Goal: Navigation & Orientation: Understand site structure

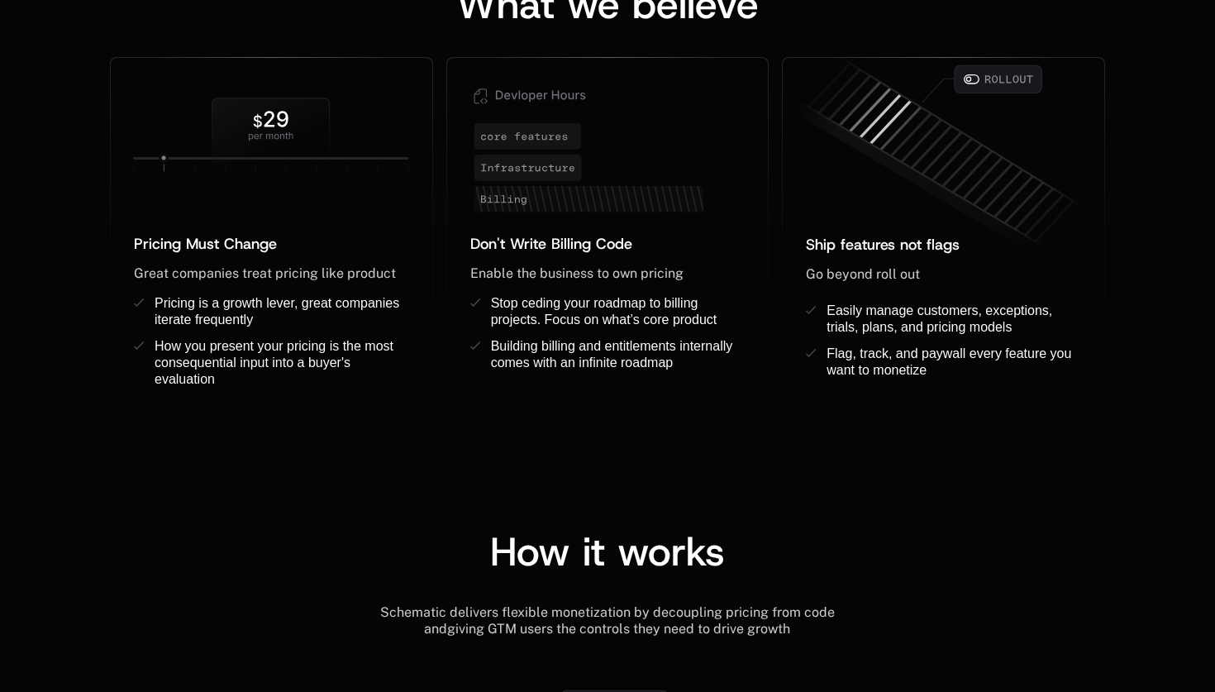
scroll to position [4340, 0]
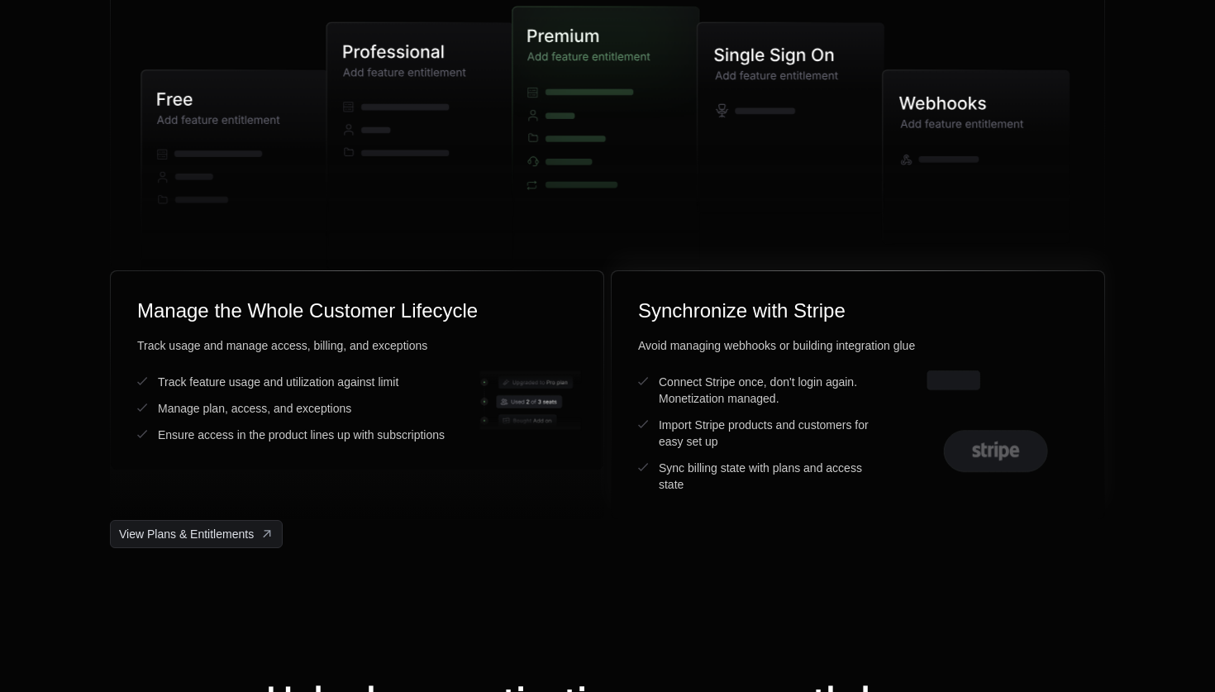
click at [875, 346] on div "Avoid managing webhooks or building integration glue" at bounding box center [858, 345] width 440 height 17
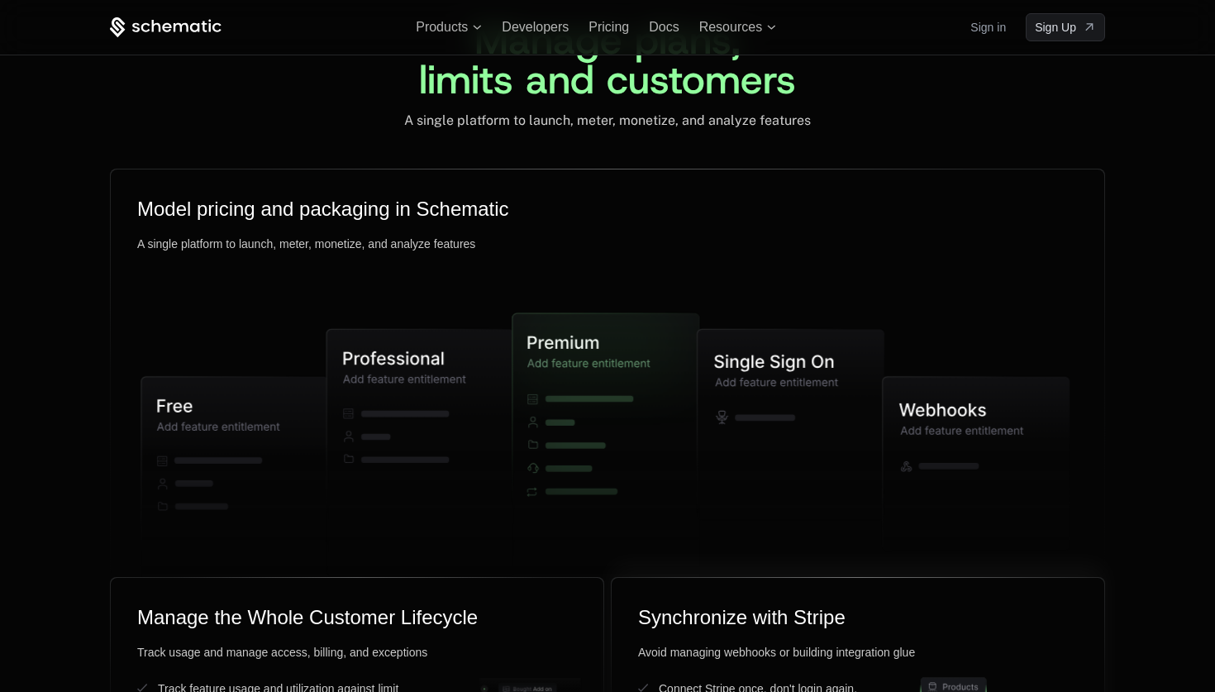
scroll to position [3991, 0]
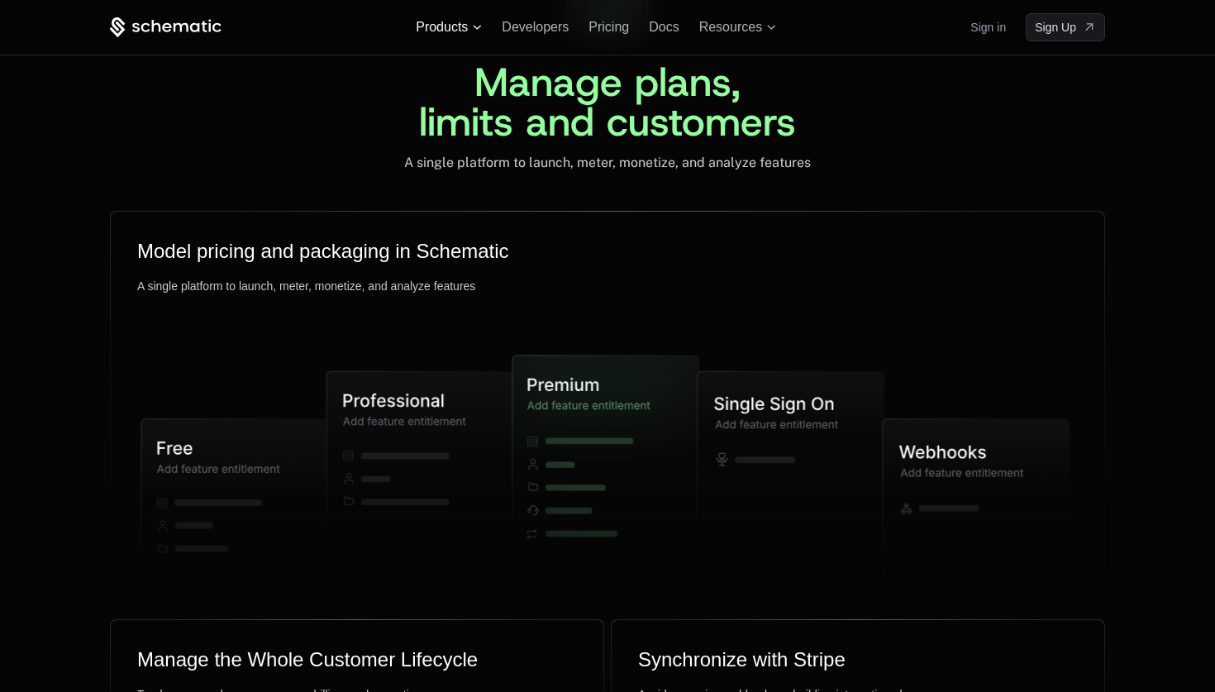
click at [473, 22] on span "Products" at bounding box center [449, 27] width 66 height 15
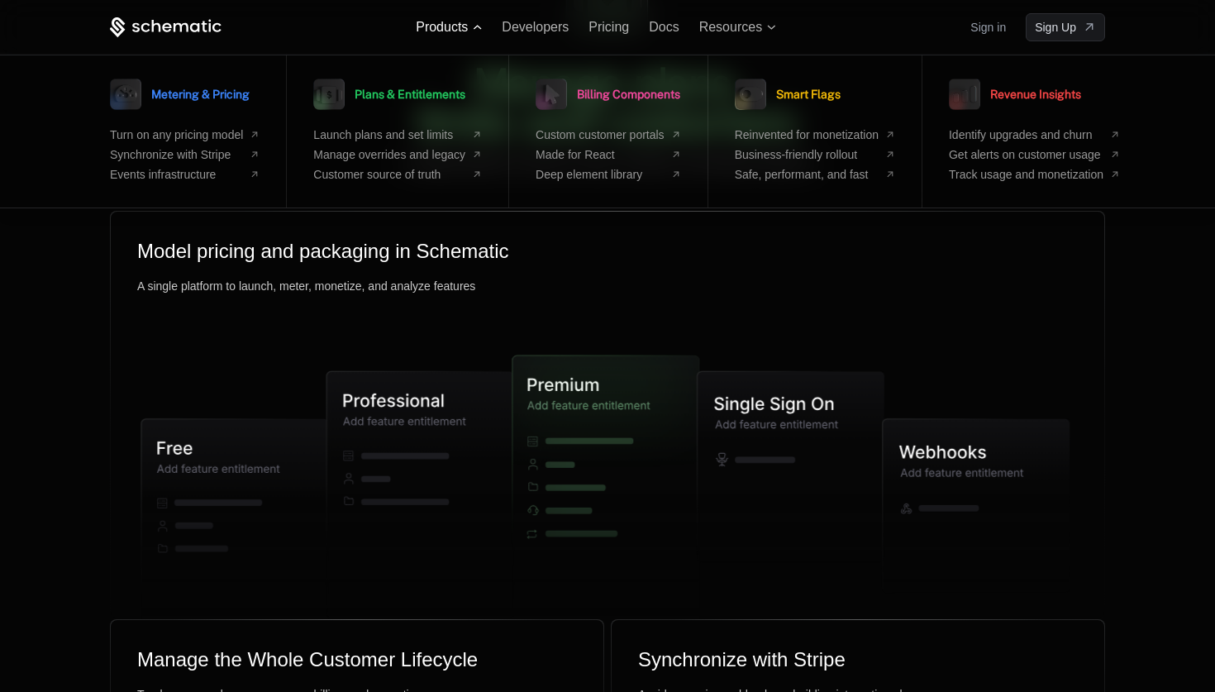
click at [460, 29] on span "Products" at bounding box center [442, 27] width 52 height 15
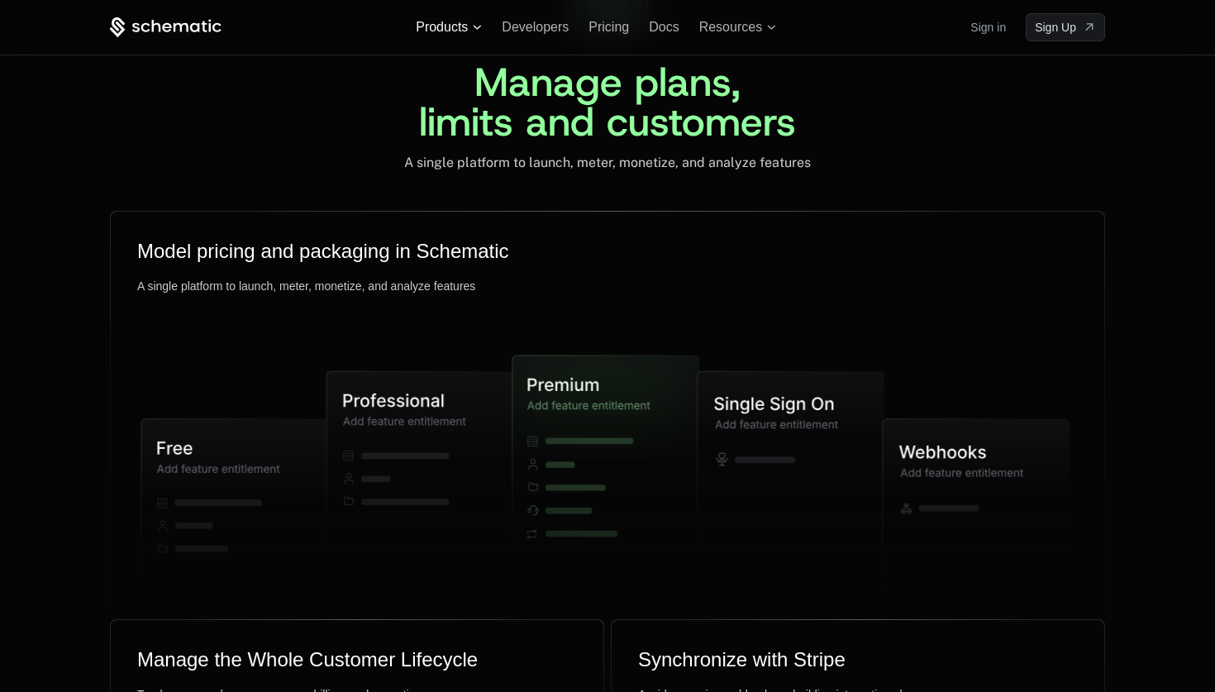
click at [472, 31] on span "Products" at bounding box center [449, 27] width 66 height 15
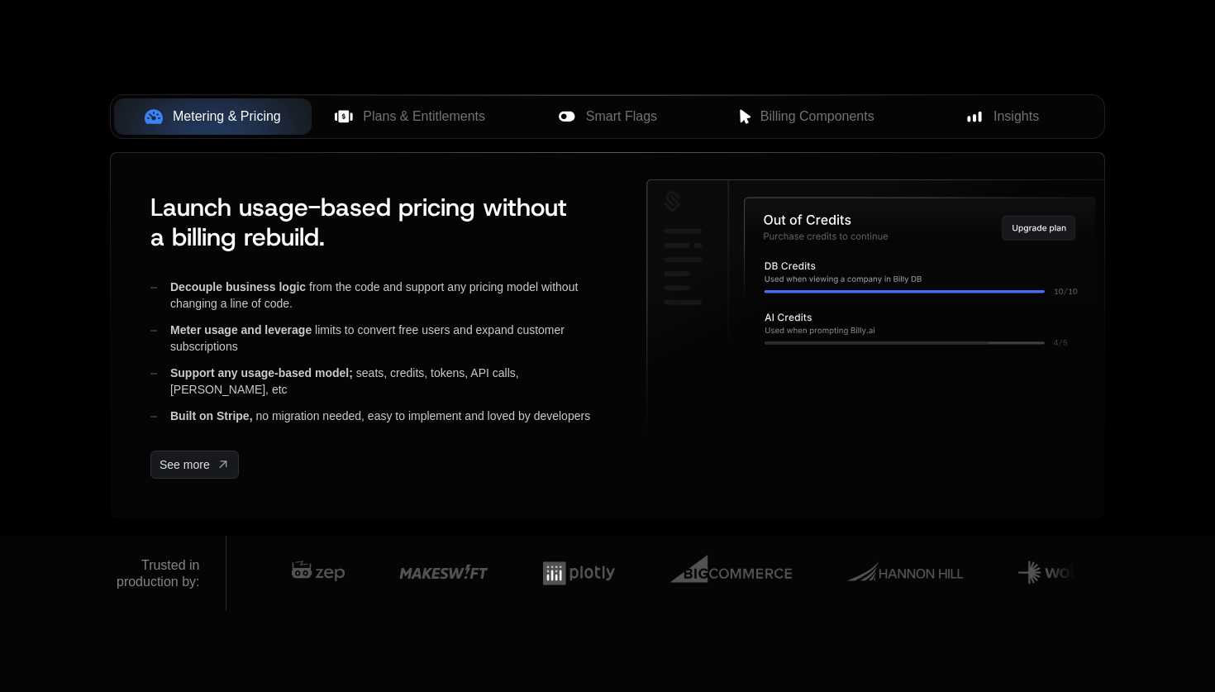
scroll to position [0, 0]
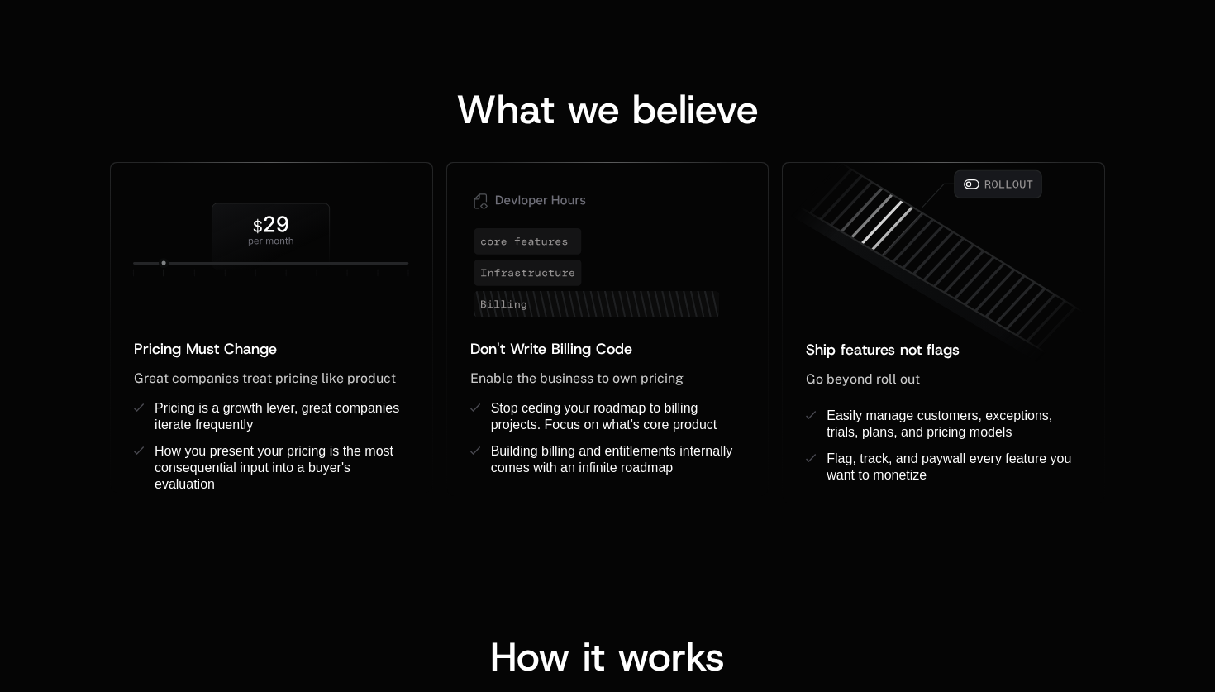
scroll to position [1294, 0]
